Goal: Answer question/provide support: Share knowledge or assist other users

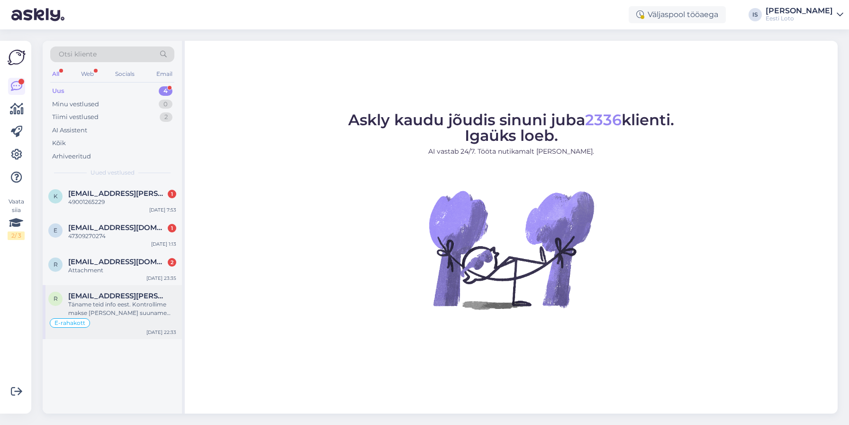
click at [139, 308] on div "Täname teid info eest. Kontrollime makse [PERSON_NAME] suuname selle teie e-rah…" at bounding box center [122, 308] width 108 height 17
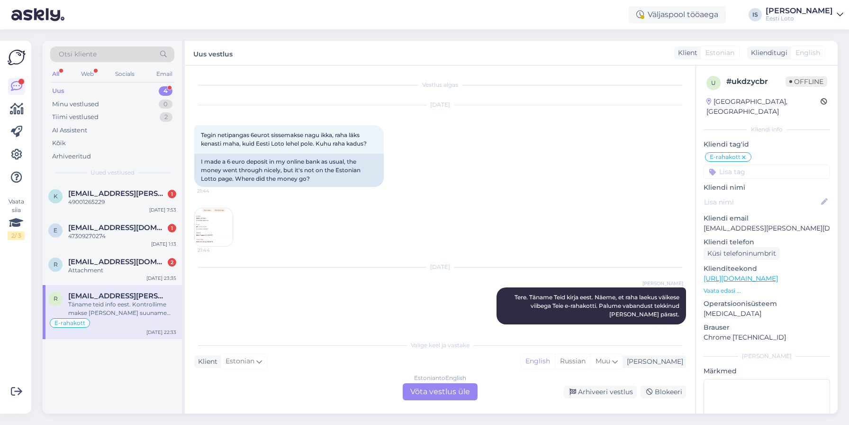
click at [211, 228] on img at bounding box center [214, 227] width 38 height 38
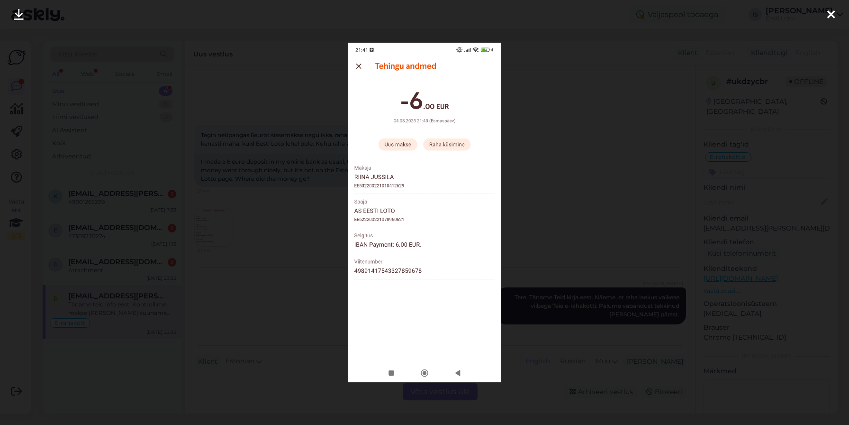
click at [834, 15] on icon at bounding box center [831, 15] width 8 height 12
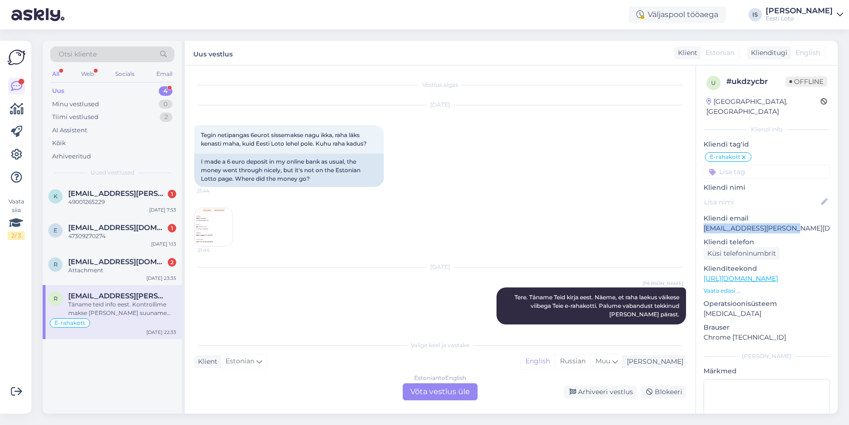
drag, startPoint x: 782, startPoint y: 217, endPoint x: 700, endPoint y: 217, distance: 82.0
click at [700, 217] on div "u # ukdzycbr Offline Estonia, Tallinn Kliendi info Kliendi tag'id E-rahakott Kl…" at bounding box center [767, 271] width 142 height 413
copy p "riina.jussila@gmail.com"
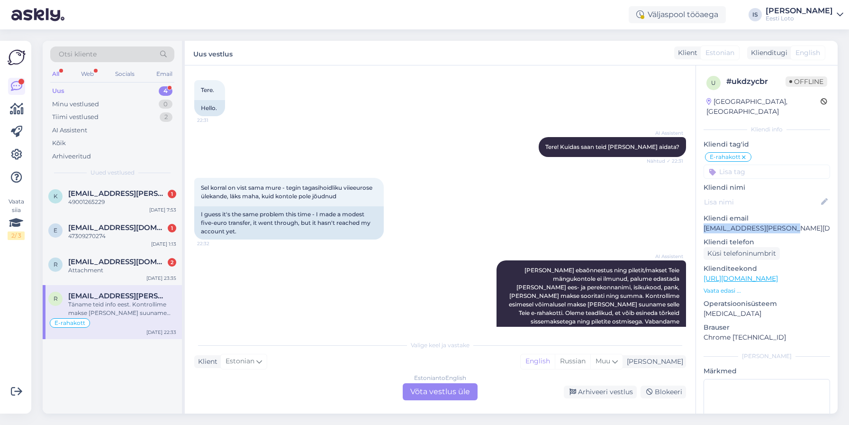
scroll to position [307, 0]
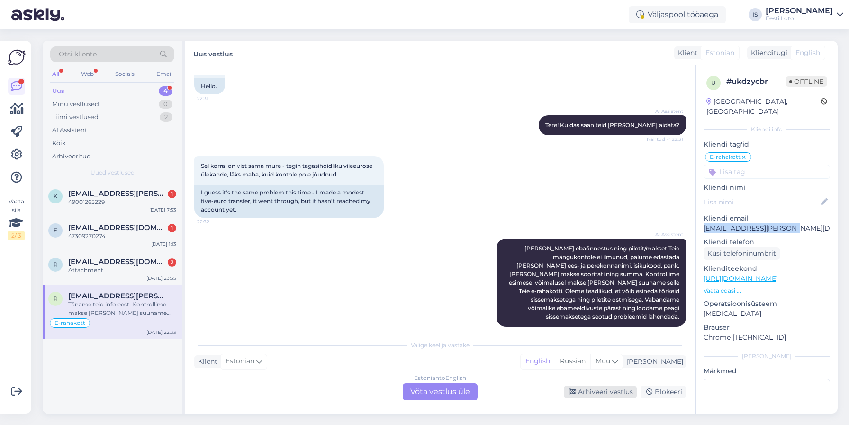
click at [607, 391] on div "Arhiveeri vestlus" at bounding box center [600, 391] width 73 height 13
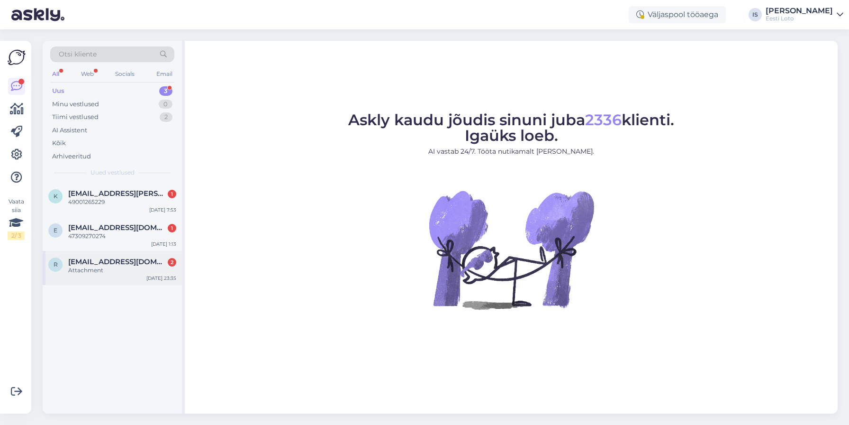
click at [90, 270] on div "Attachment" at bounding box center [122, 270] width 108 height 9
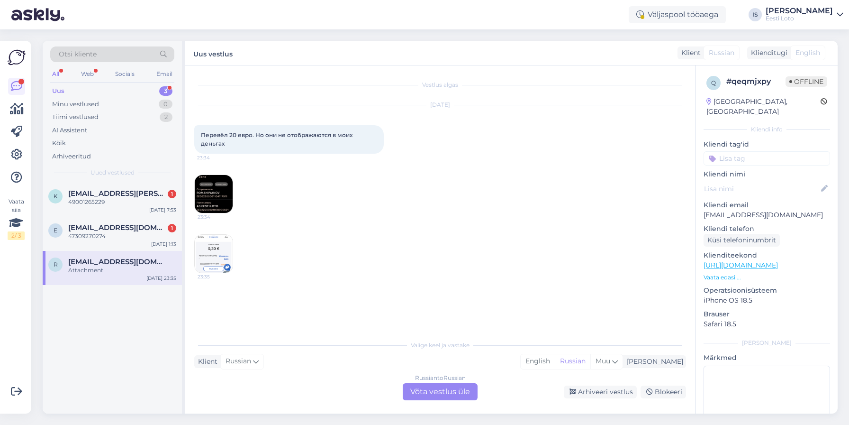
click at [202, 186] on img at bounding box center [214, 194] width 38 height 38
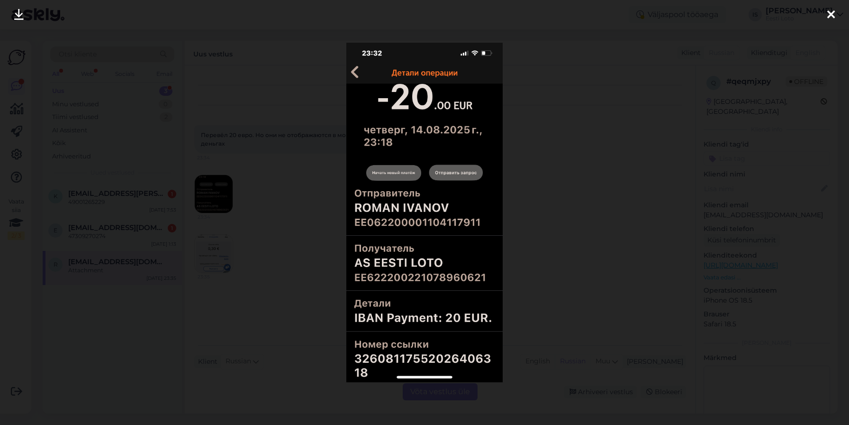
click at [833, 14] on icon at bounding box center [831, 15] width 8 height 12
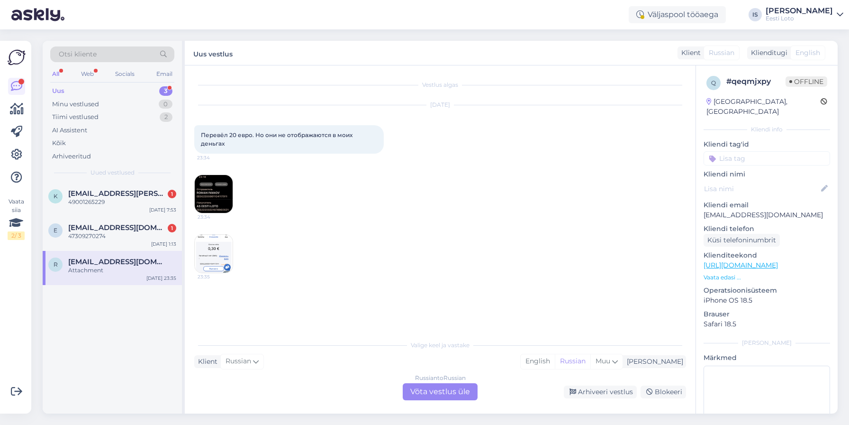
click at [217, 237] on img at bounding box center [214, 254] width 38 height 38
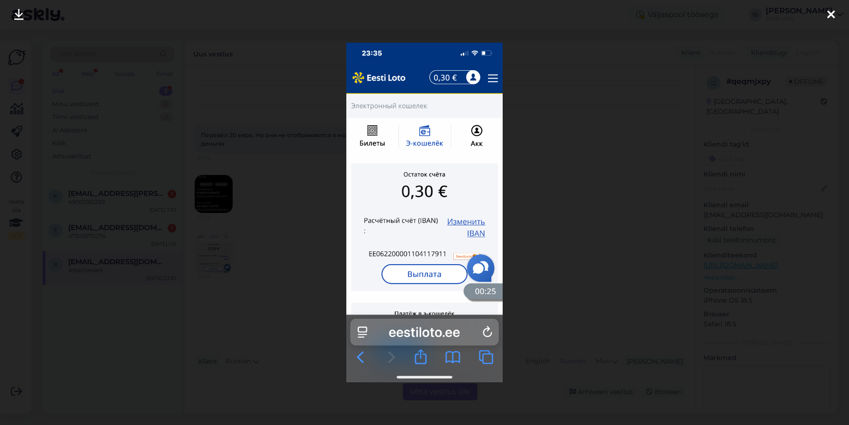
click at [832, 14] on icon at bounding box center [831, 15] width 8 height 12
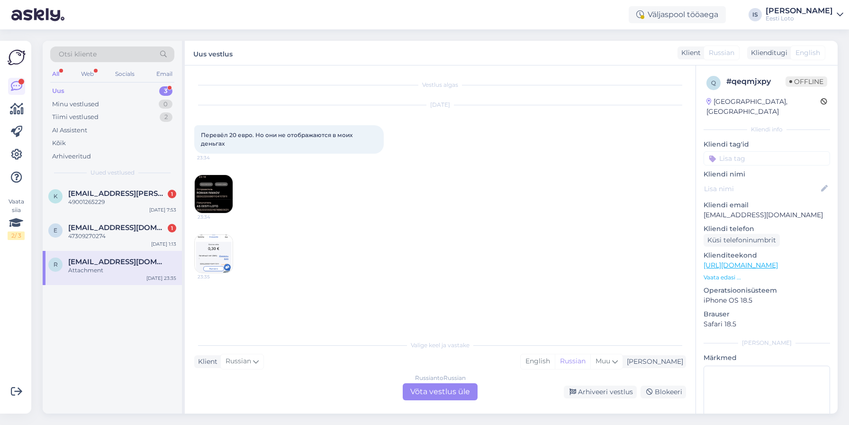
scroll to position [0, 0]
click at [758, 209] on p "[EMAIL_ADDRESS][DOMAIN_NAME]" at bounding box center [767, 214] width 127 height 10
drag, startPoint x: 752, startPoint y: 206, endPoint x: 691, endPoint y: 203, distance: 60.7
click at [691, 203] on div "Vestlus algas Aug 14 2025 Перевёл 20 евро. Но они не отображаются в моих деньга…" at bounding box center [511, 239] width 653 height 348
click at [692, 207] on div "Vestlus algas Aug 14 2025 Перевёл 20 евро. Но они не отображаются в моих деньга…" at bounding box center [444, 201] width 500 height 252
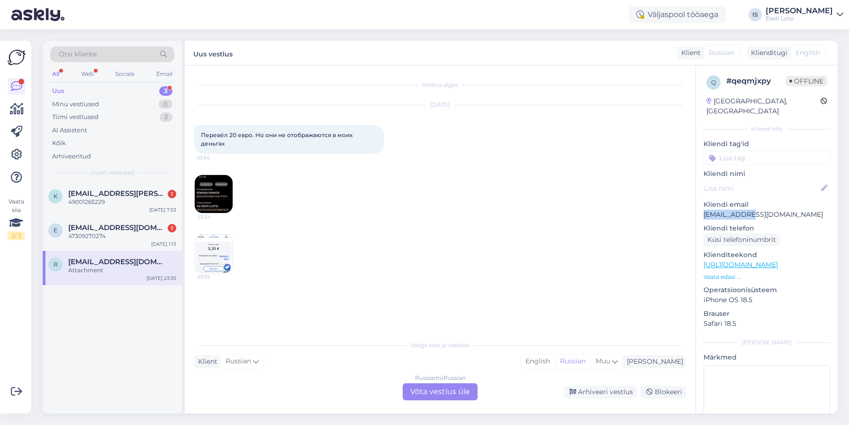
drag, startPoint x: 753, startPoint y: 206, endPoint x: 698, endPoint y: 204, distance: 55.0
click at [698, 204] on div "q # qeqmjxpy Offline Estonia, Tallinn Kliendi info Kliendi tag'id Kliendi nimi …" at bounding box center [767, 264] width 142 height 399
copy p "roiv@mail.ee"
click at [212, 189] on img at bounding box center [214, 194] width 38 height 38
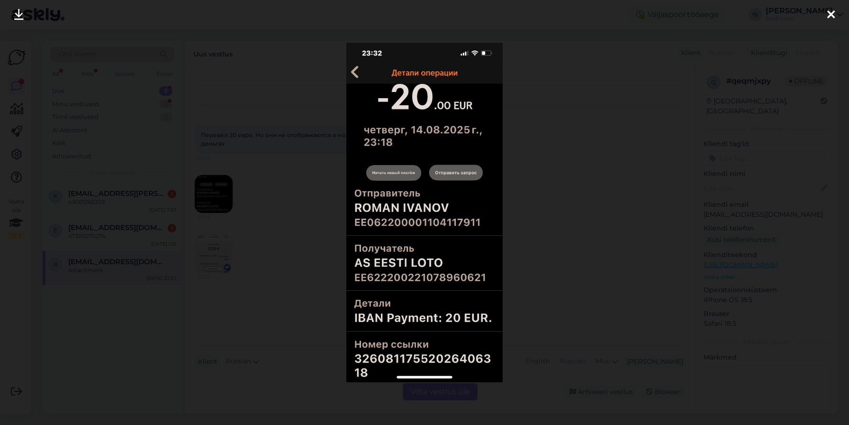
click at [827, 13] on icon at bounding box center [831, 15] width 8 height 12
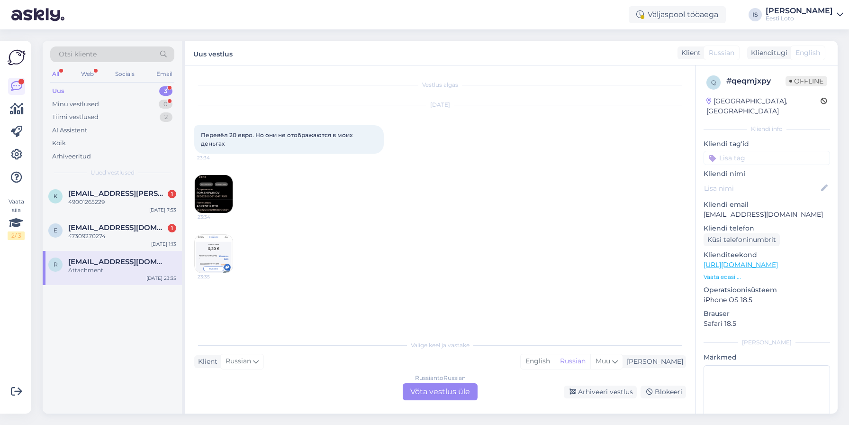
click at [199, 244] on img at bounding box center [214, 254] width 38 height 38
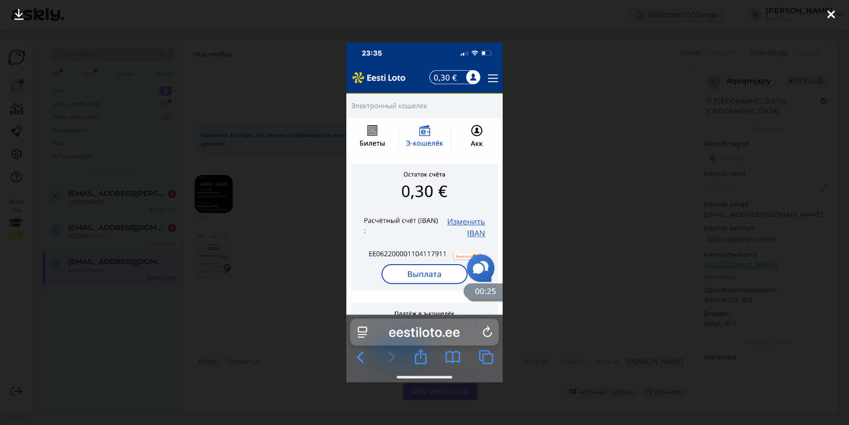
click at [832, 15] on icon at bounding box center [831, 15] width 8 height 12
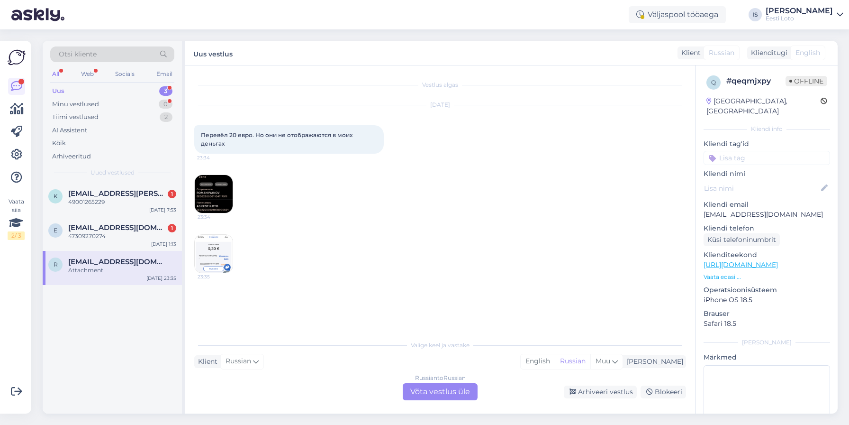
click at [467, 391] on div "Russian to Russian Võta vestlus üle" at bounding box center [440, 391] width 75 height 17
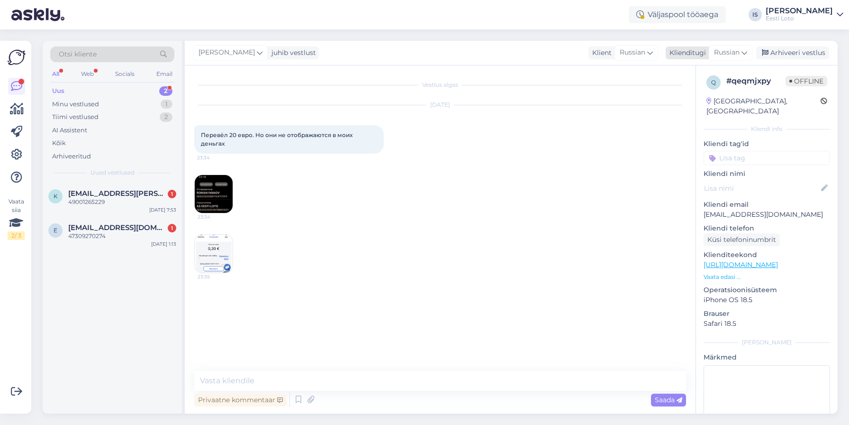
click at [739, 51] on span "Russian" at bounding box center [727, 52] width 26 height 10
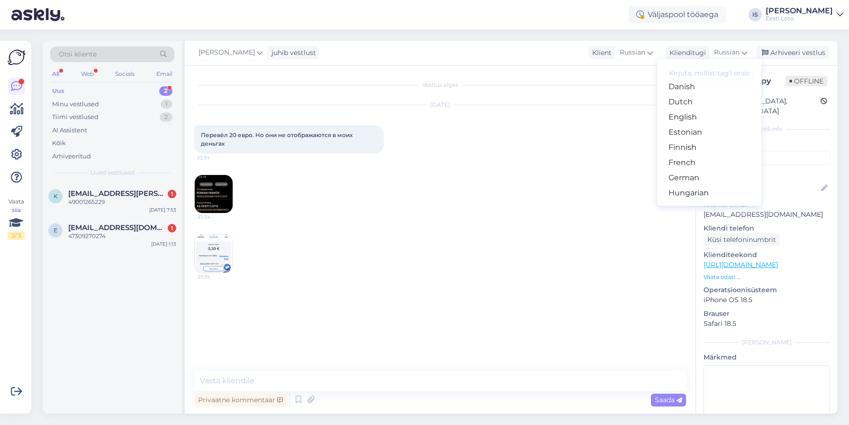
scroll to position [85, 0]
click at [714, 131] on link "Estonian" at bounding box center [709, 130] width 104 height 15
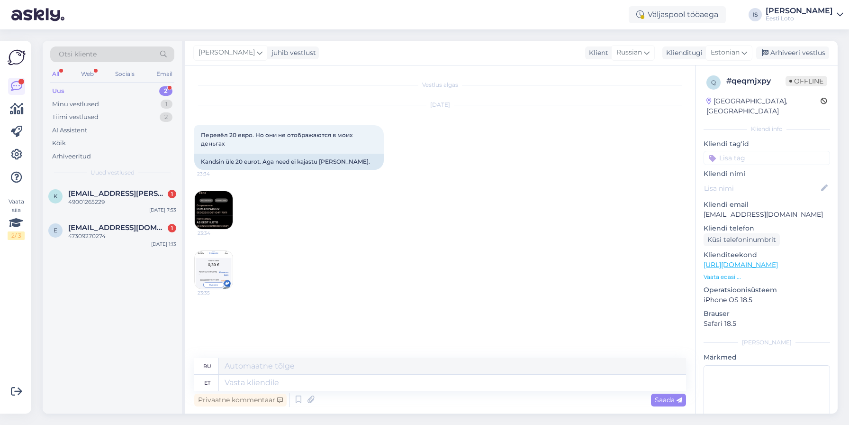
scroll to position [2, 0]
click at [336, 382] on textarea at bounding box center [452, 382] width 467 height 16
paste textarea "Kahjuks Teie makse ebaõnnestus tehnilise tõrke tõttu. Kontrollisime makse üle j…"
type textarea "Kahjuks Teie makse ebaõnnestus tehnilise tõrke tõttu. Kontrollisime makse üle j…"
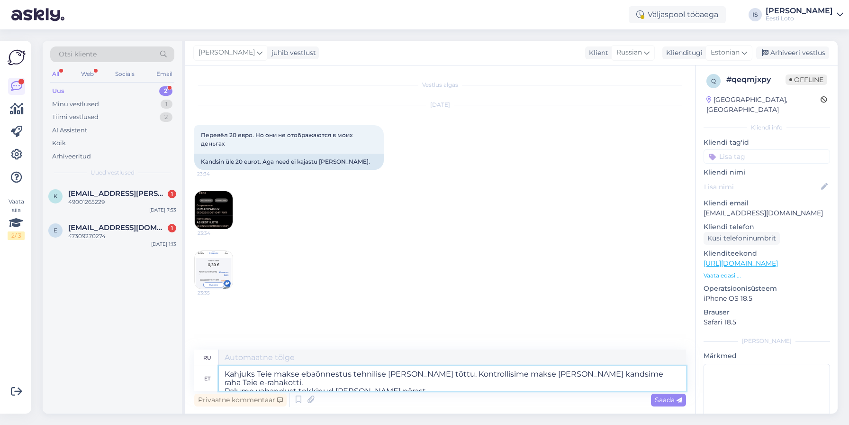
type textarea "К сожалению, ваш платёж не прошёл из-за технической ошибки. Мы проверили платёж…"
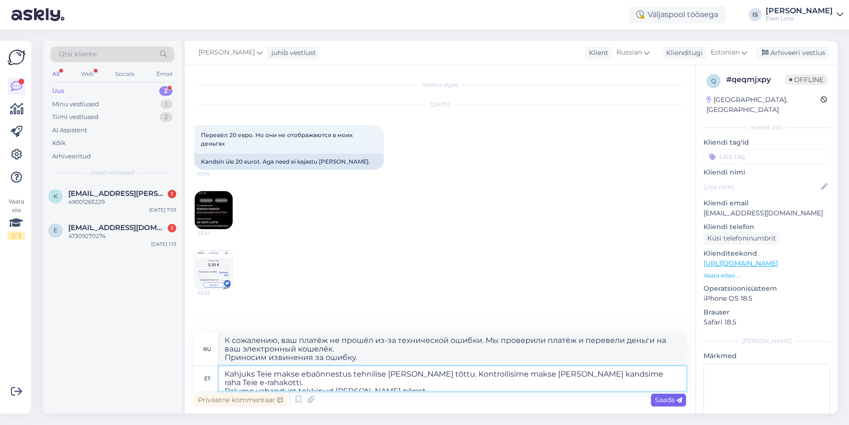
type textarea "Kahjuks Teie makse ebaõnnestus tehnilise tõrke tõttu. Kontrollisime makse üle j…"
click at [668, 401] on span "Saada" at bounding box center [668, 399] width 27 height 9
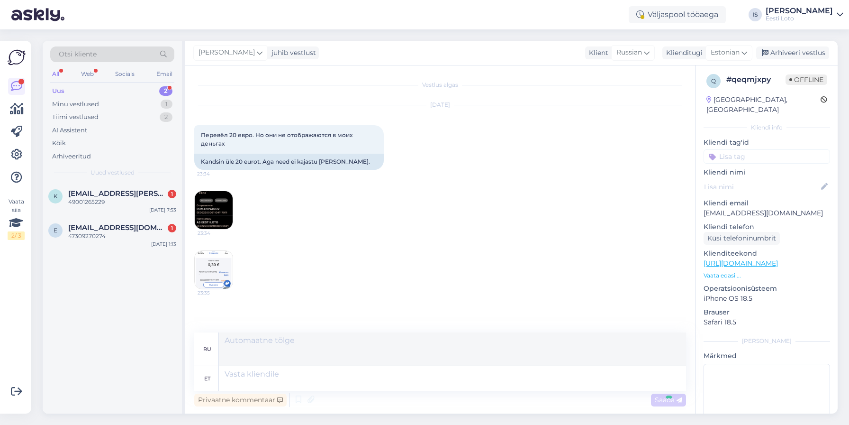
scroll to position [61, 0]
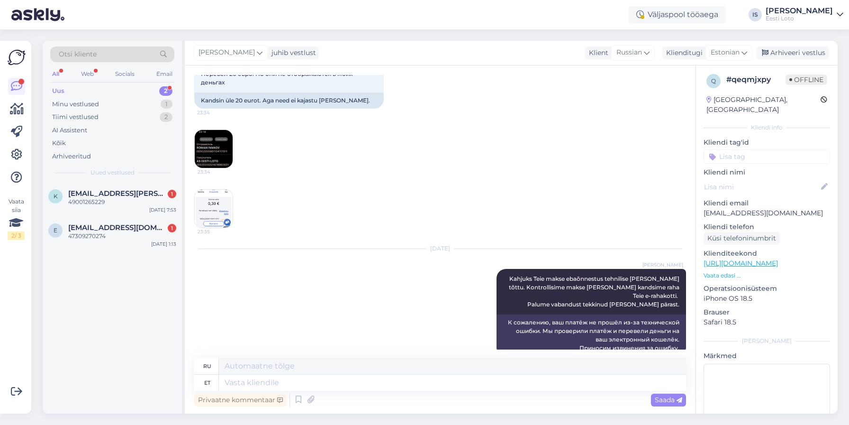
click at [763, 149] on input at bounding box center [767, 156] width 127 height 14
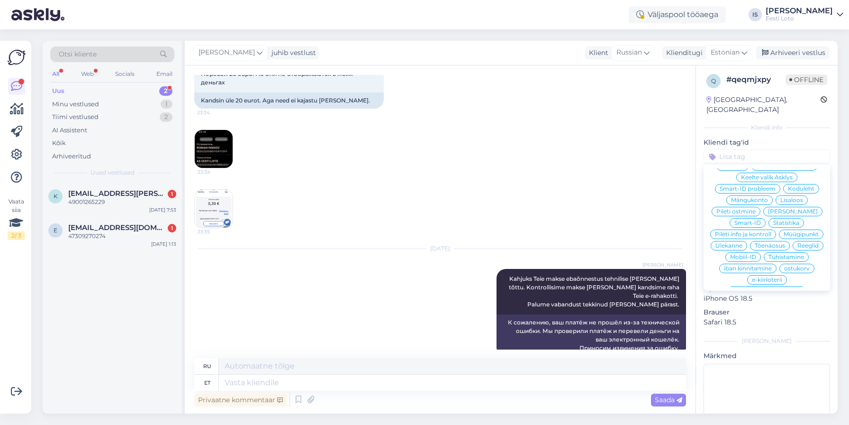
scroll to position [198, 0]
click at [764, 299] on span "E-rahakott" at bounding box center [766, 302] width 31 height 6
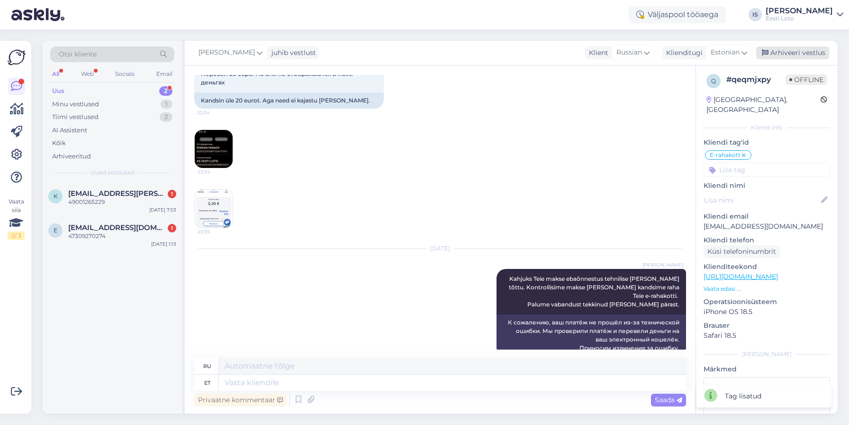
click at [789, 54] on div "Arhiveeri vestlus" at bounding box center [792, 52] width 73 height 13
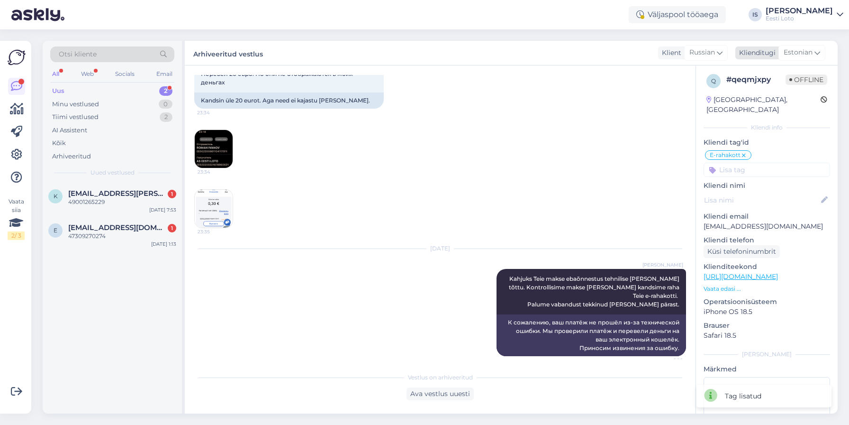
scroll to position [52, 0]
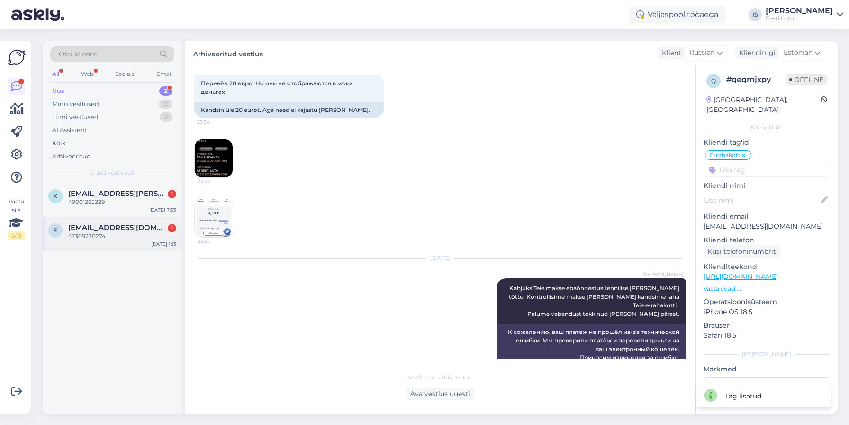
click at [107, 232] on div "47309270274" at bounding box center [122, 236] width 108 height 9
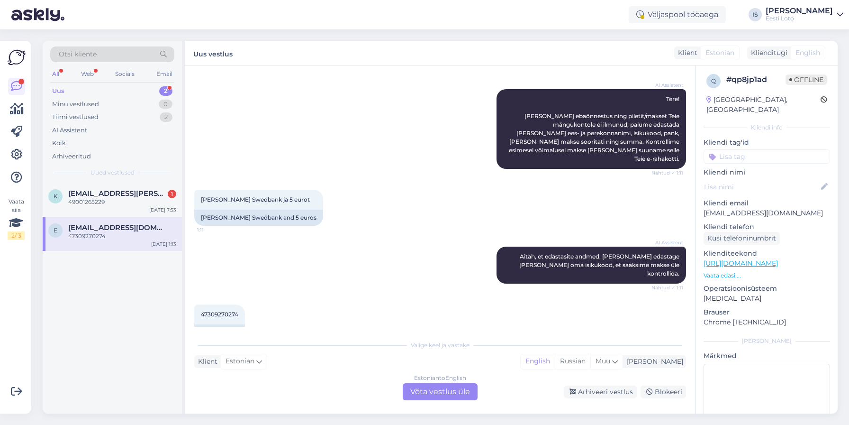
scroll to position [117, 0]
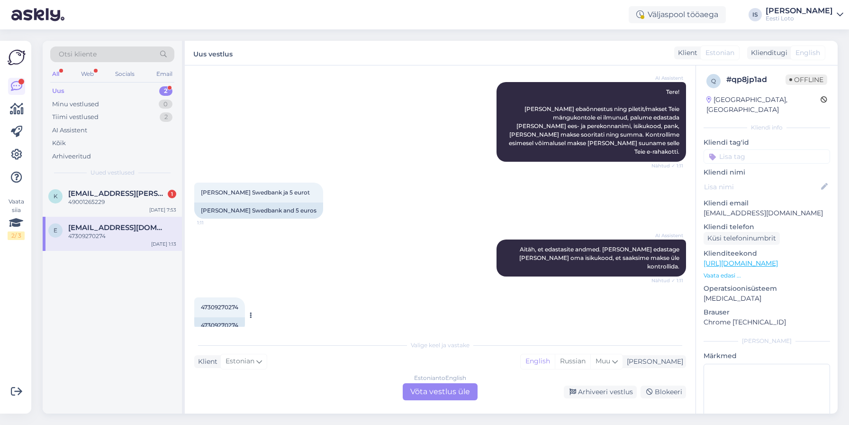
click at [225, 303] on span "47309270274" at bounding box center [219, 306] width 37 height 7
click at [217, 303] on span "47309270274" at bounding box center [219, 306] width 37 height 7
copy div "47309270274 1:13"
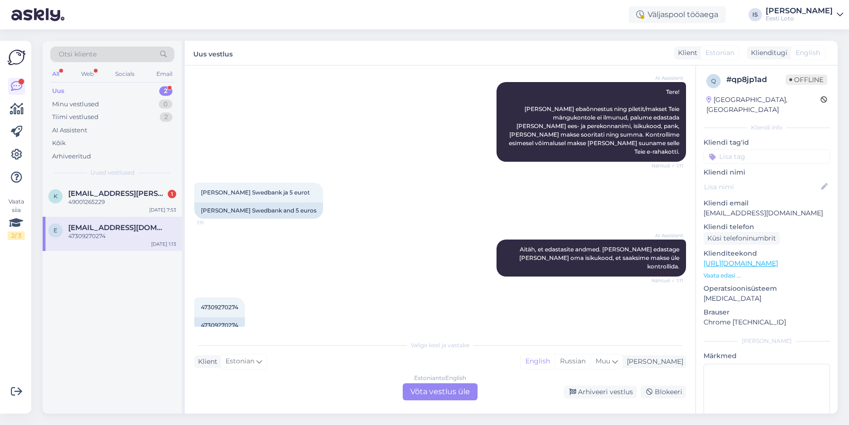
click at [770, 149] on input at bounding box center [767, 156] width 127 height 14
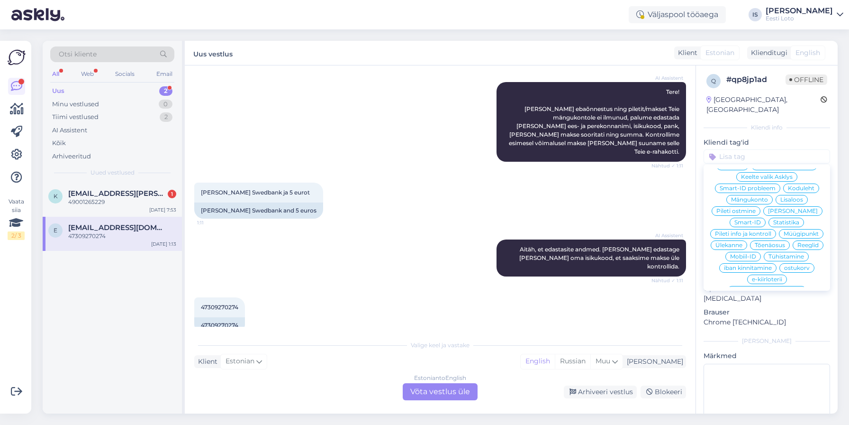
click at [755, 299] on span "E-rahakott" at bounding box center [766, 302] width 31 height 6
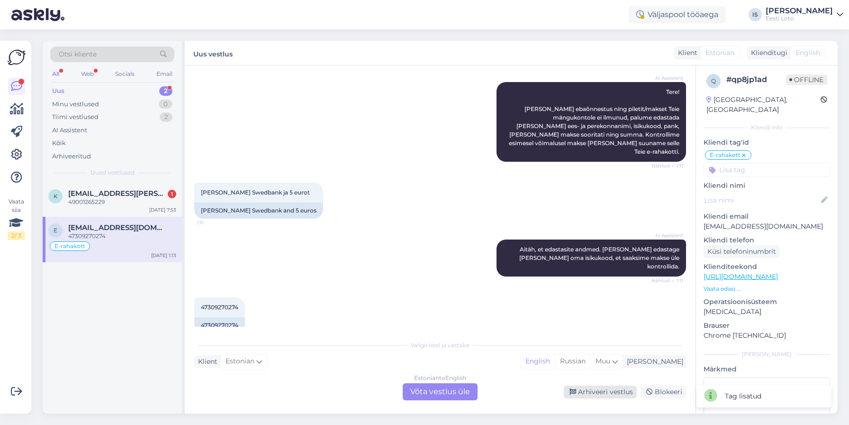
click at [615, 394] on div "Arhiveeri vestlus" at bounding box center [600, 391] width 73 height 13
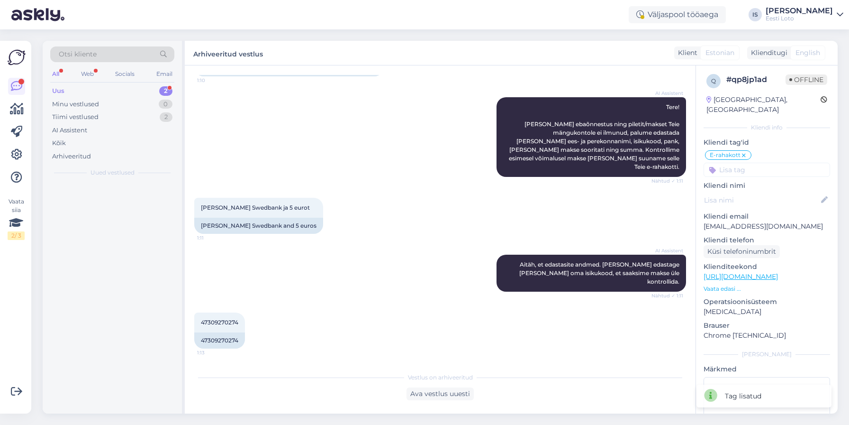
scroll to position [85, 0]
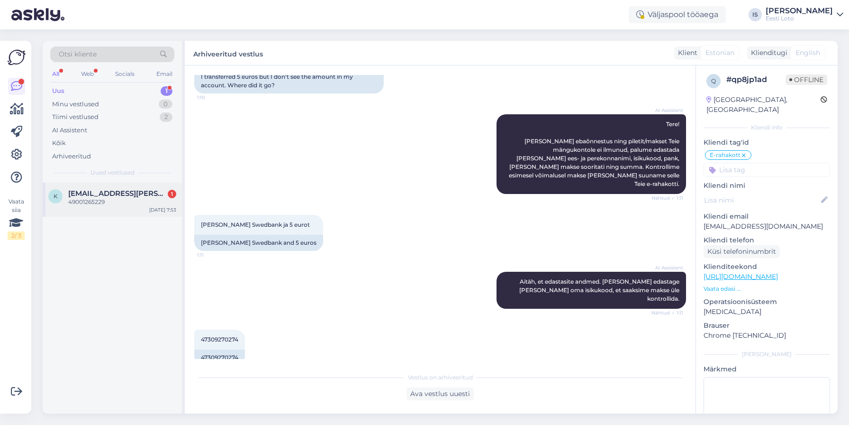
click at [97, 198] on div "49001265229" at bounding box center [122, 202] width 108 height 9
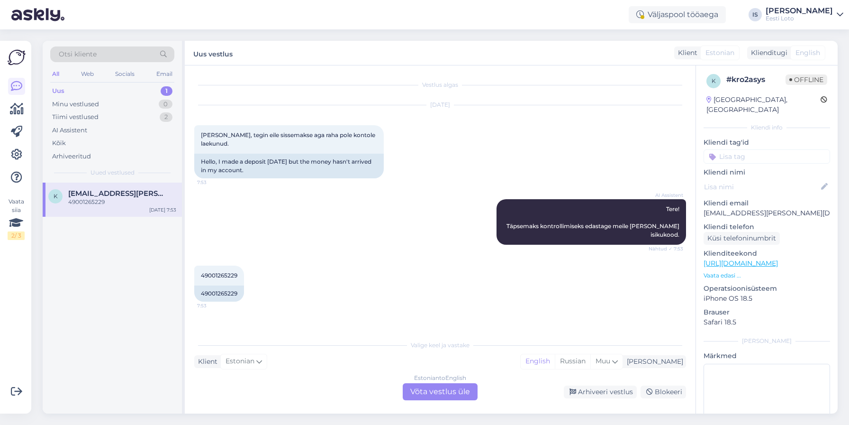
scroll to position [0, 0]
click at [218, 272] on span "49001265229" at bounding box center [219, 275] width 36 height 7
copy div "49001265229 7:53"
click at [510, 282] on div "49001265229 7:53 49001265229" at bounding box center [440, 283] width 492 height 57
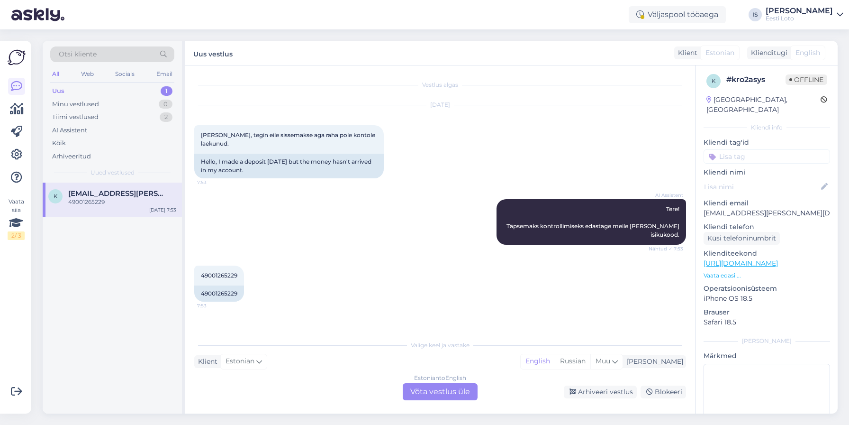
click at [451, 392] on div "Estonian to English Võta vestlus üle" at bounding box center [440, 391] width 75 height 17
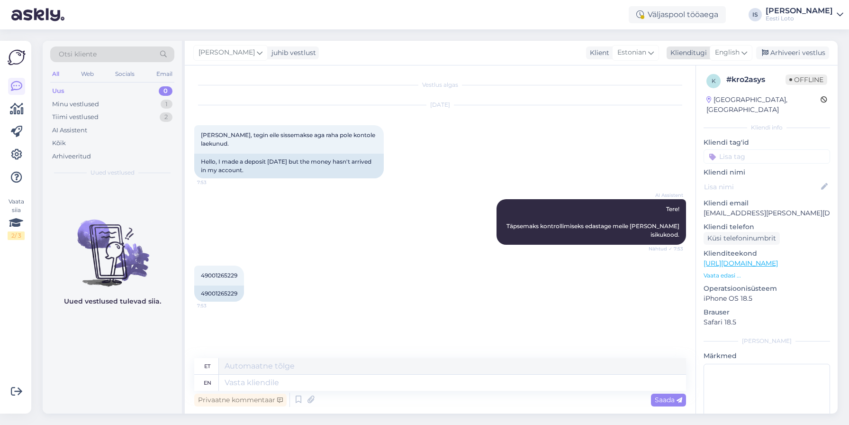
click at [740, 54] on span "English" at bounding box center [727, 52] width 25 height 10
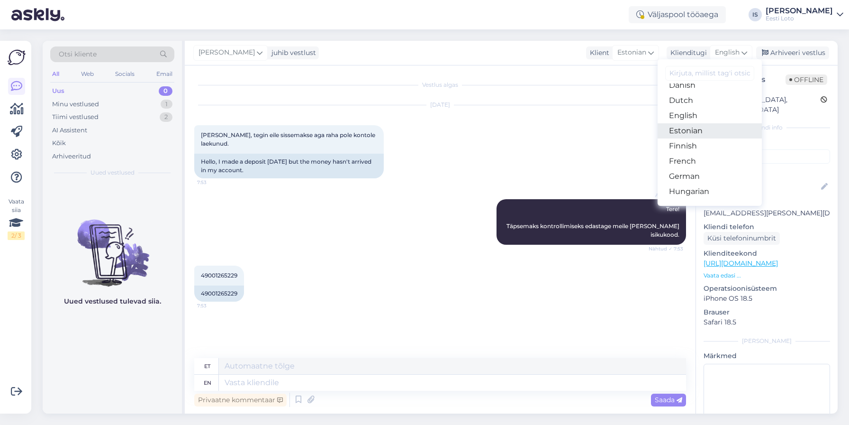
click at [730, 131] on link "Estonian" at bounding box center [710, 130] width 104 height 15
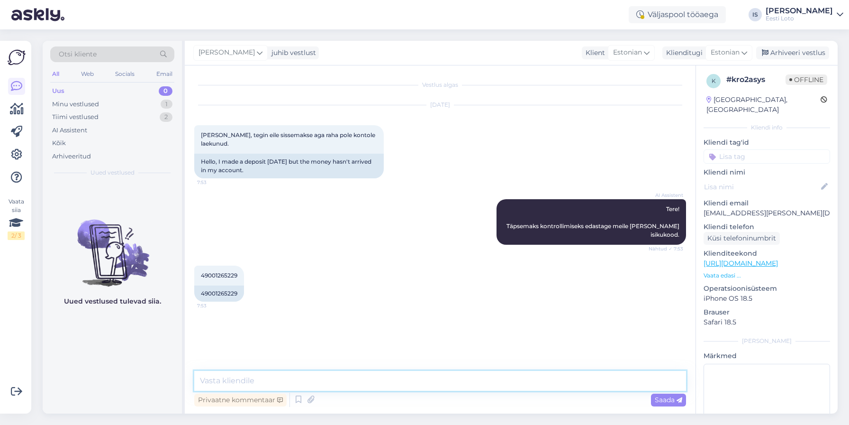
click at [412, 385] on textarea at bounding box center [440, 381] width 492 height 20
paste textarea "Kahjuks Teie makse ebaõnnestus tehnilise tõrke tõttu. Kontrollisime makse üle j…"
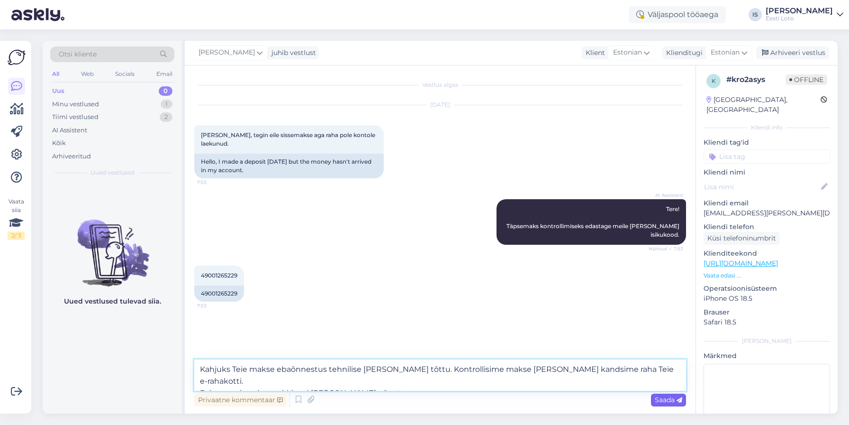
type textarea "Kahjuks Teie makse ebaõnnestus tehnilise tõrke tõttu. Kontrollisime makse üle j…"
click at [665, 400] on span "Saada" at bounding box center [668, 399] width 27 height 9
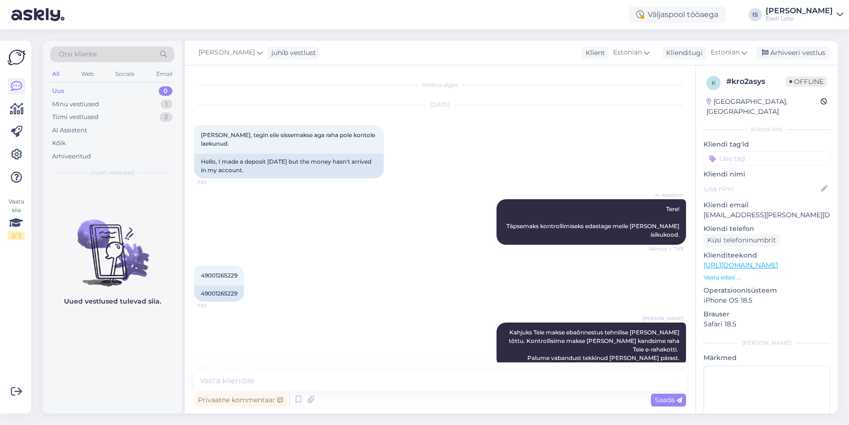
click at [793, 151] on input at bounding box center [767, 158] width 127 height 14
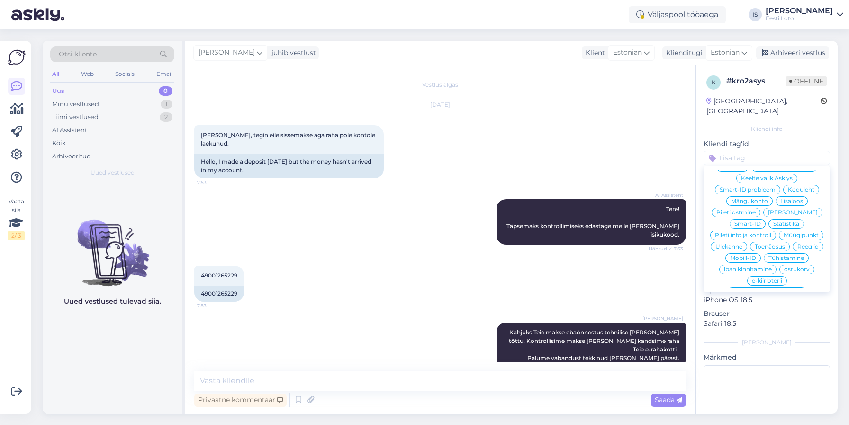
scroll to position [204, 0]
click at [775, 295] on span "E-rahakott" at bounding box center [766, 298] width 31 height 6
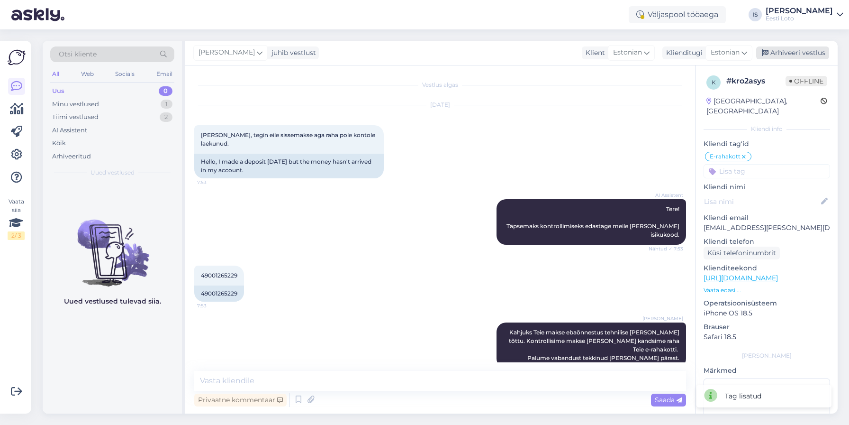
click at [788, 51] on div "Arhiveeri vestlus" at bounding box center [792, 52] width 73 height 13
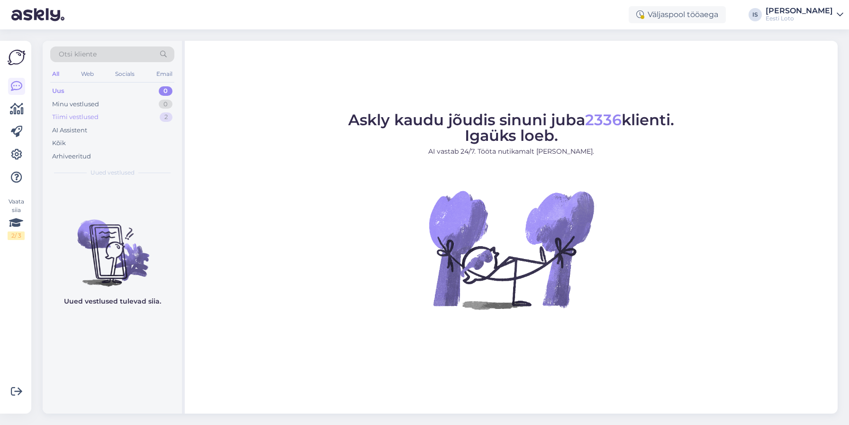
click at [90, 117] on div "Tiimi vestlused" at bounding box center [75, 116] width 46 height 9
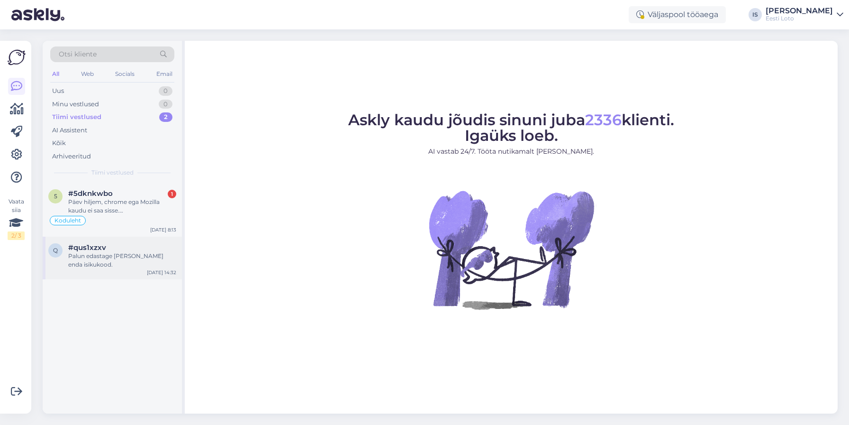
click at [100, 258] on div "Palun edastage meile ka enda isikukood." at bounding box center [122, 260] width 108 height 17
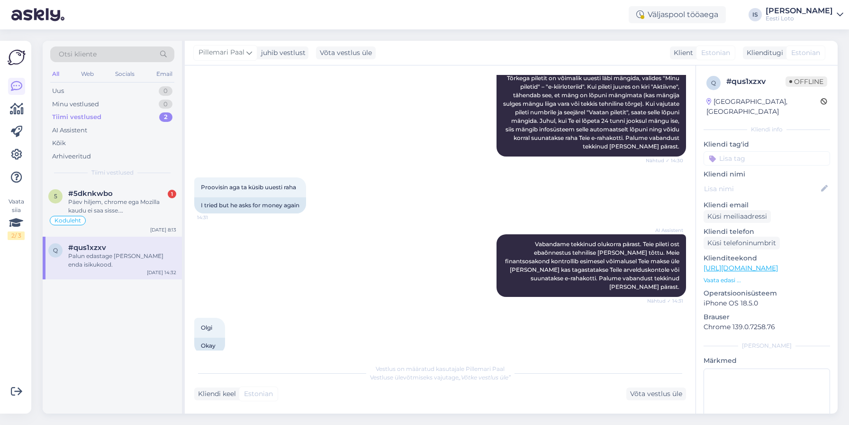
scroll to position [251, 0]
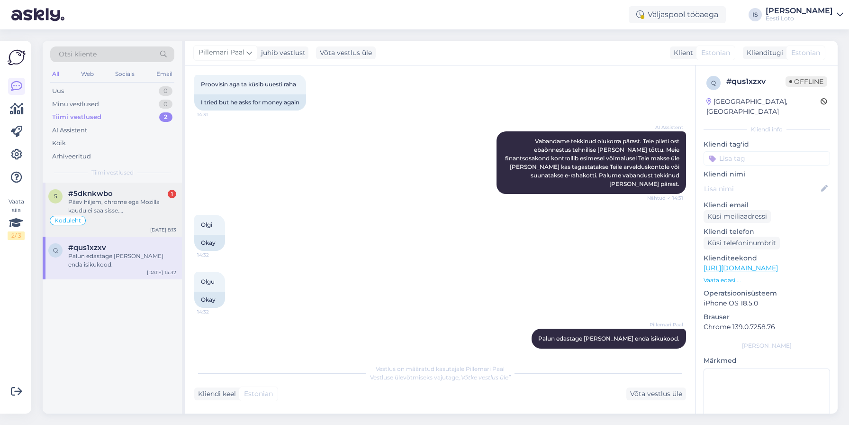
click at [124, 207] on div "Päev hiljem, chrome ega Mozilla kaudu ei saa sisse. Pangalingi kaudu sain. Ik 3…" at bounding box center [122, 206] width 108 height 17
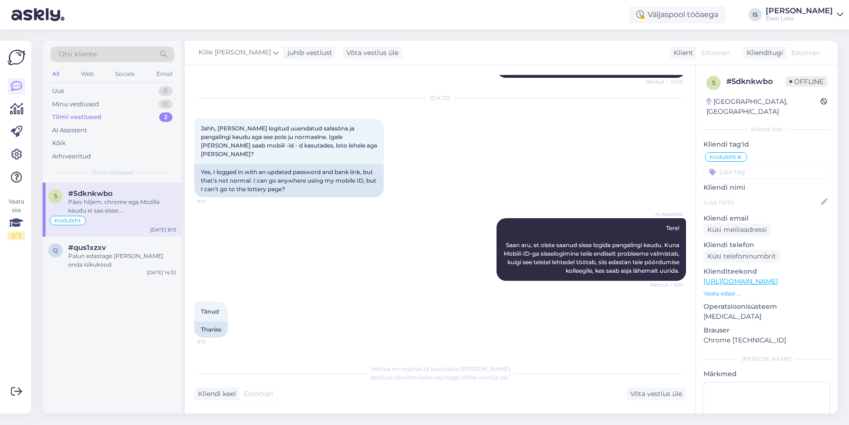
scroll to position [1159, 0]
